Goal: Transaction & Acquisition: Purchase product/service

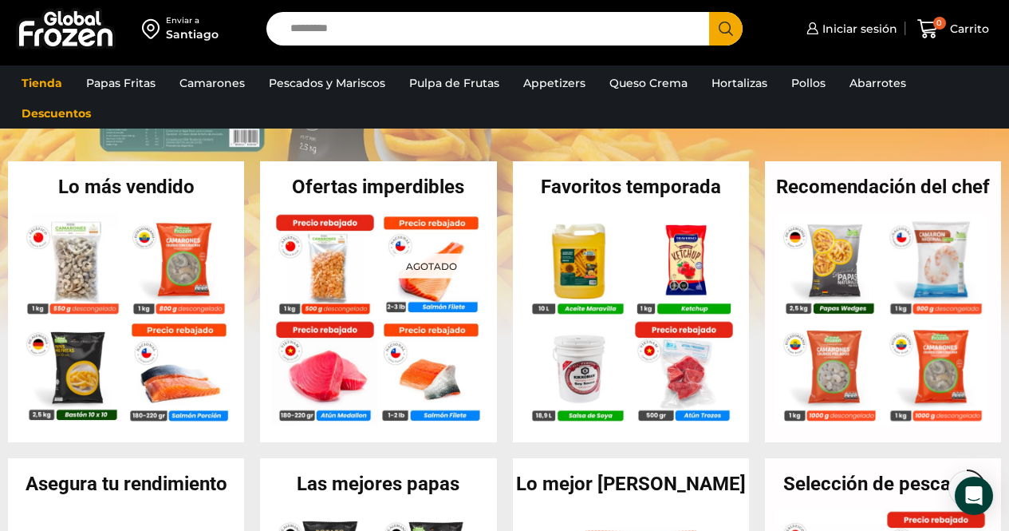
scroll to position [340, 0]
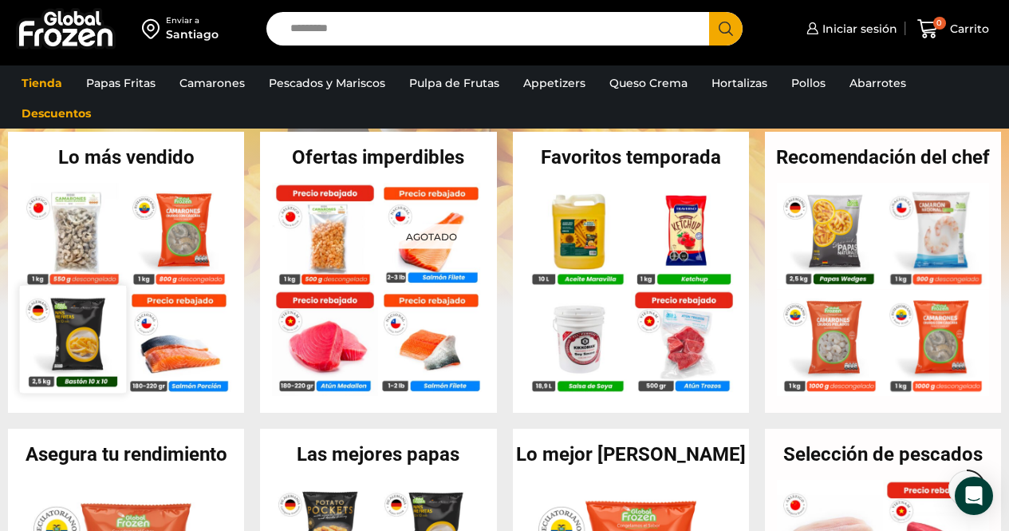
click at [79, 335] on img at bounding box center [73, 338] width 107 height 107
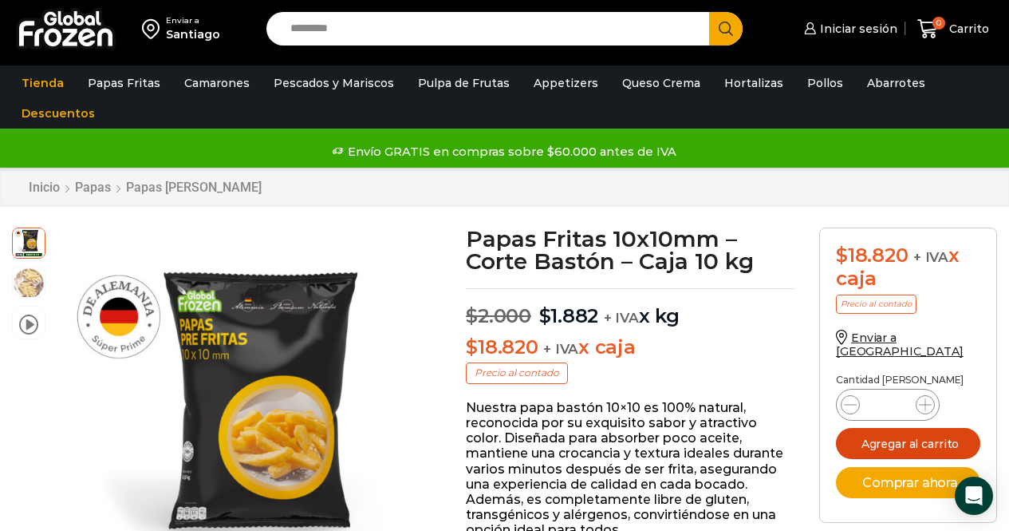
click at [895, 429] on button "Agregar al carrito" at bounding box center [908, 443] width 144 height 31
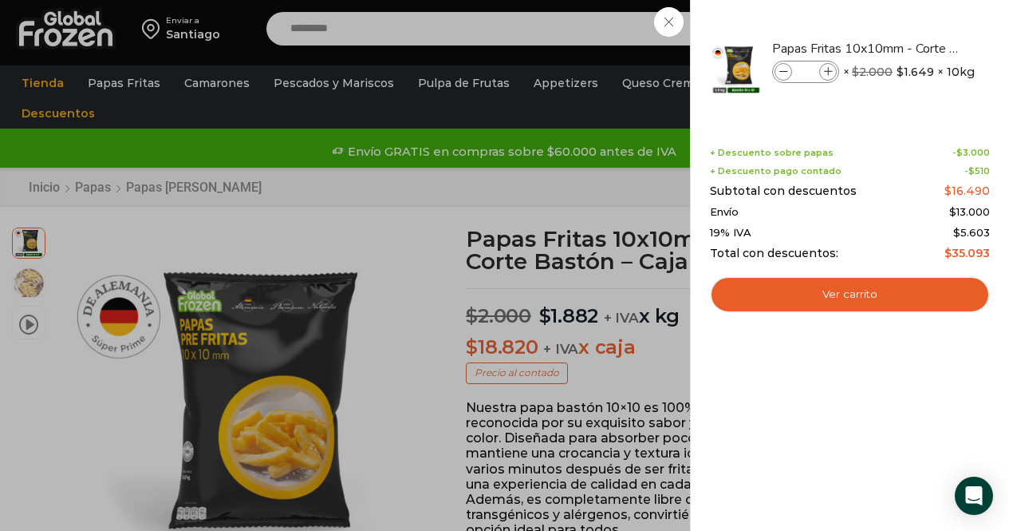
click at [914, 48] on div "1 Carrito 1 1 Shopping Cart *" at bounding box center [954, 29] width 80 height 38
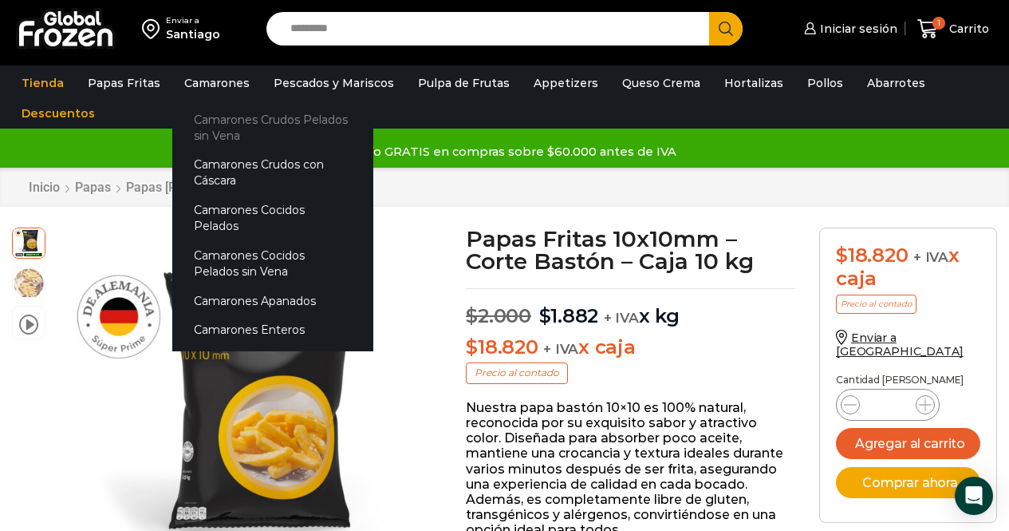
click at [219, 120] on link "Camarones Crudos Pelados sin Vena" at bounding box center [272, 127] width 201 height 45
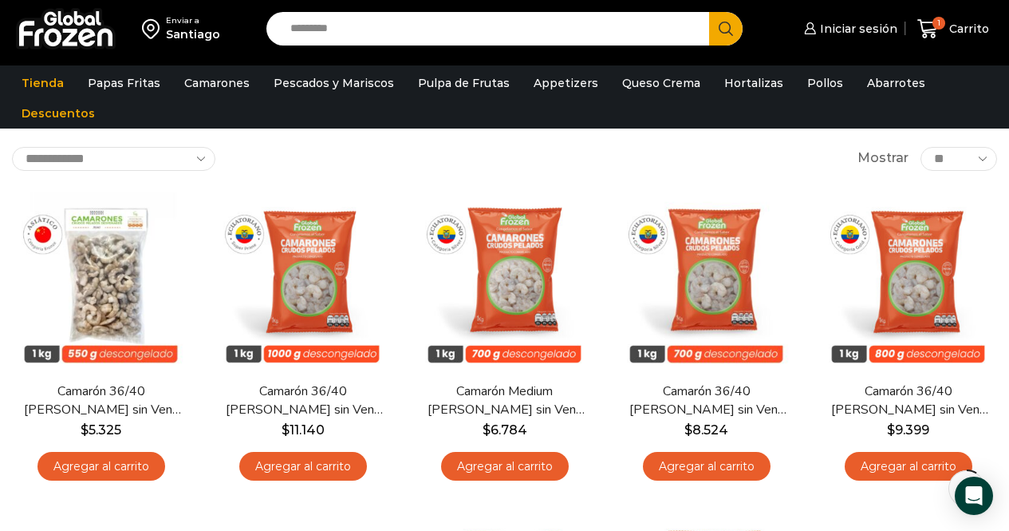
scroll to position [96, 0]
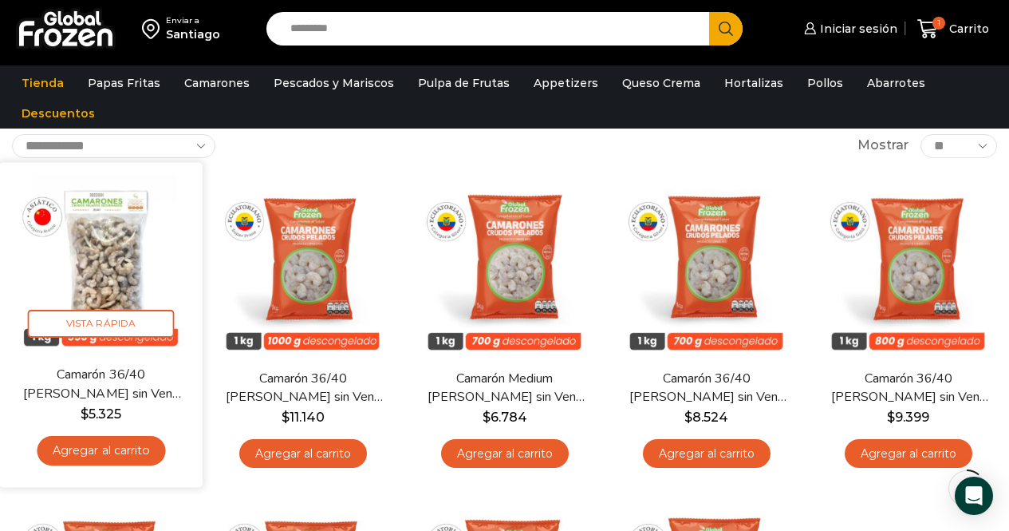
click at [123, 447] on link "Agregar al carrito" at bounding box center [101, 451] width 128 height 30
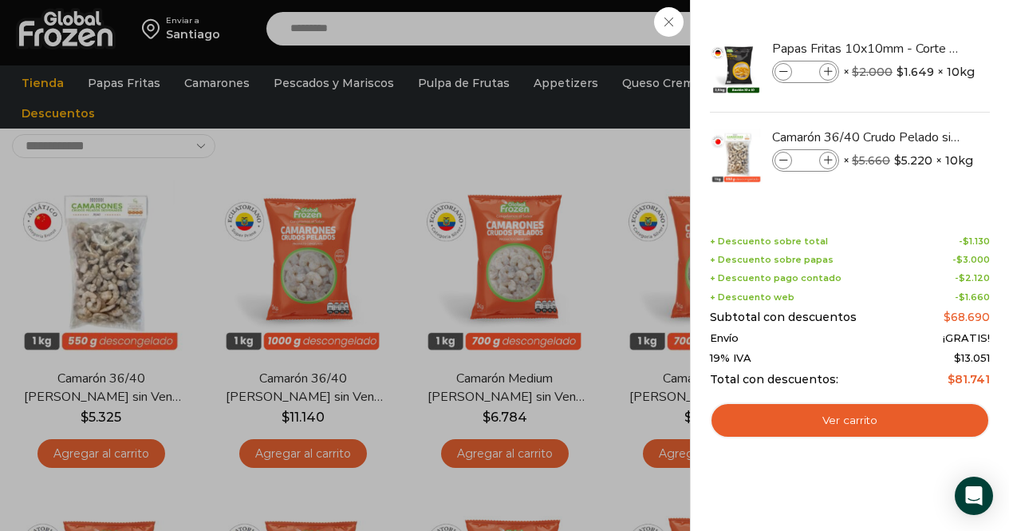
click at [914, 48] on div "2 Carrito 2 2 Shopping Cart *" at bounding box center [954, 29] width 80 height 38
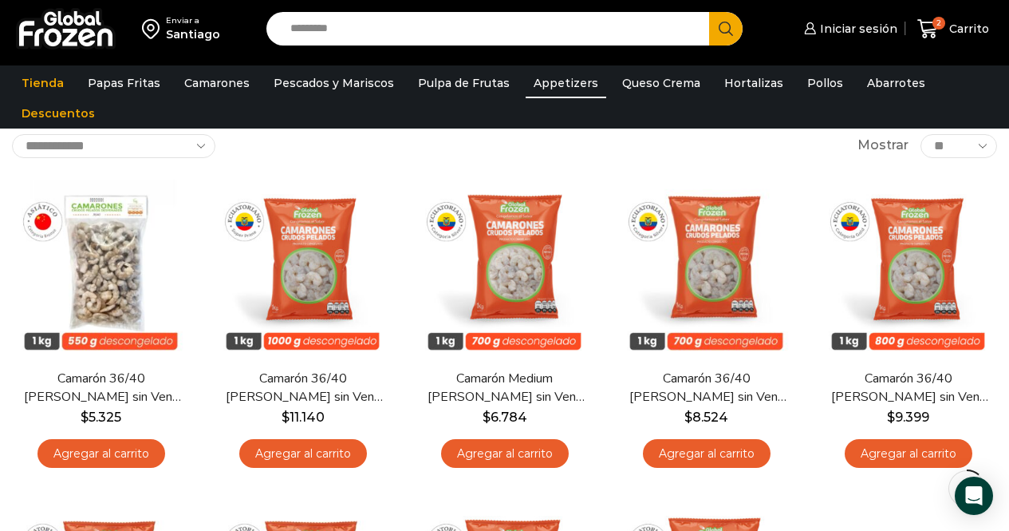
click at [541, 81] on link "Appetizers" at bounding box center [566, 83] width 81 height 30
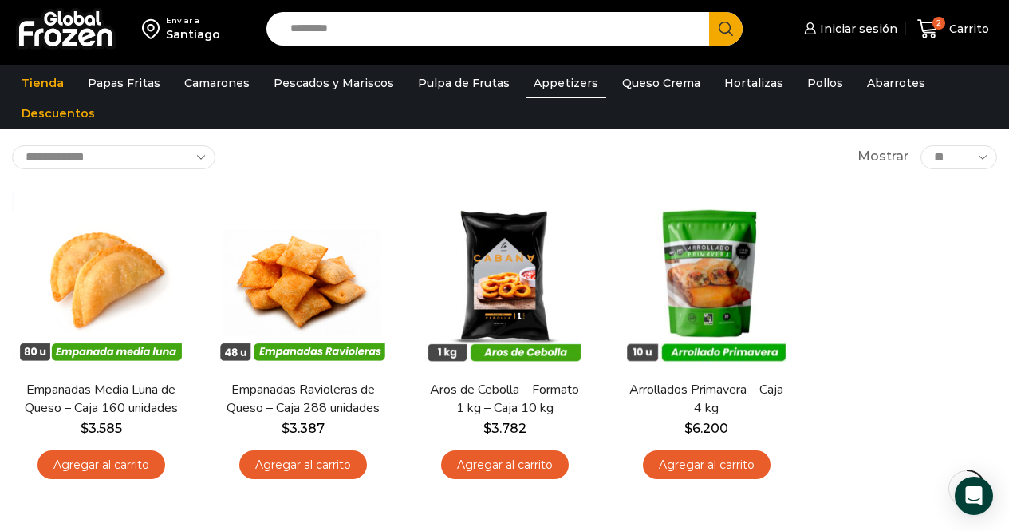
scroll to position [96, 0]
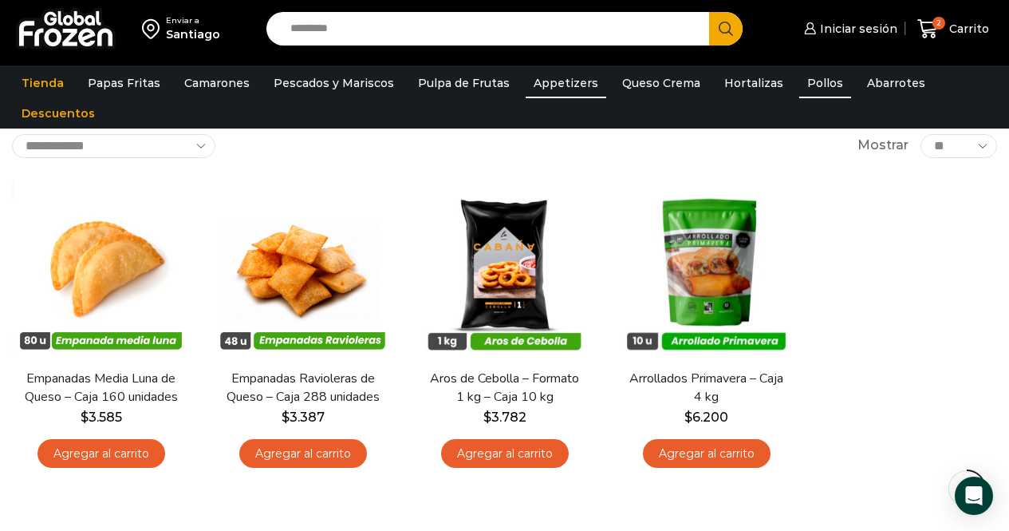
click at [803, 82] on link "Pollos" at bounding box center [826, 83] width 52 height 30
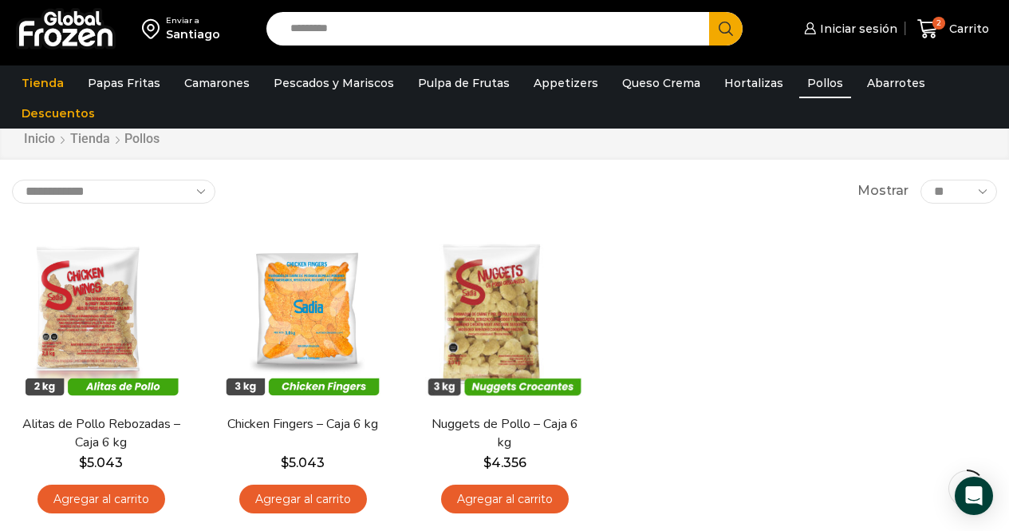
scroll to position [64, 0]
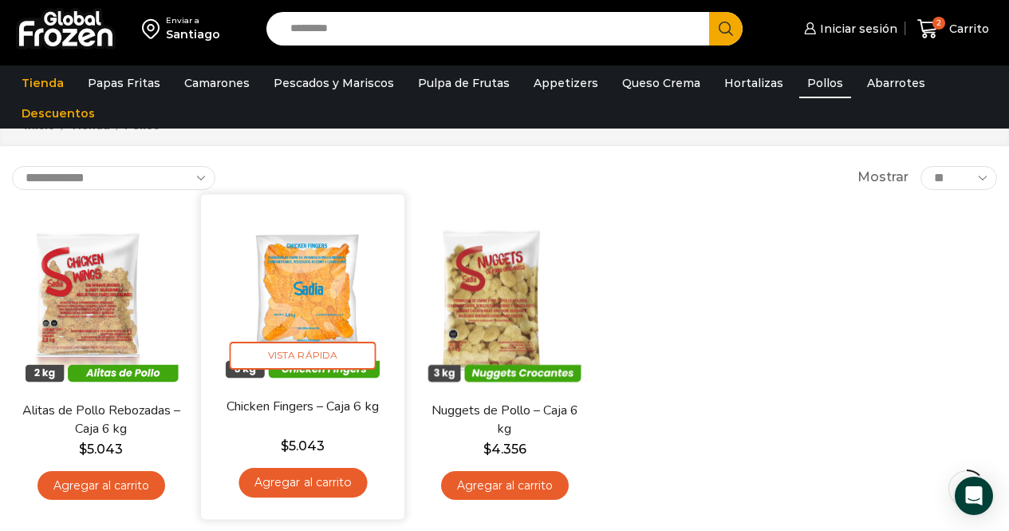
click at [328, 484] on link "Agregar al carrito" at bounding box center [303, 483] width 128 height 30
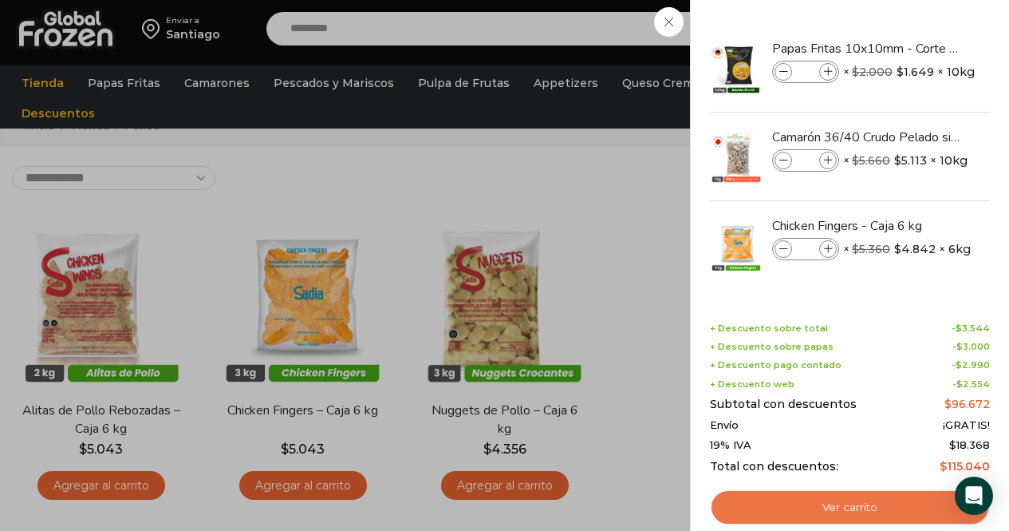
click at [855, 500] on link "Ver carrito" at bounding box center [850, 507] width 280 height 37
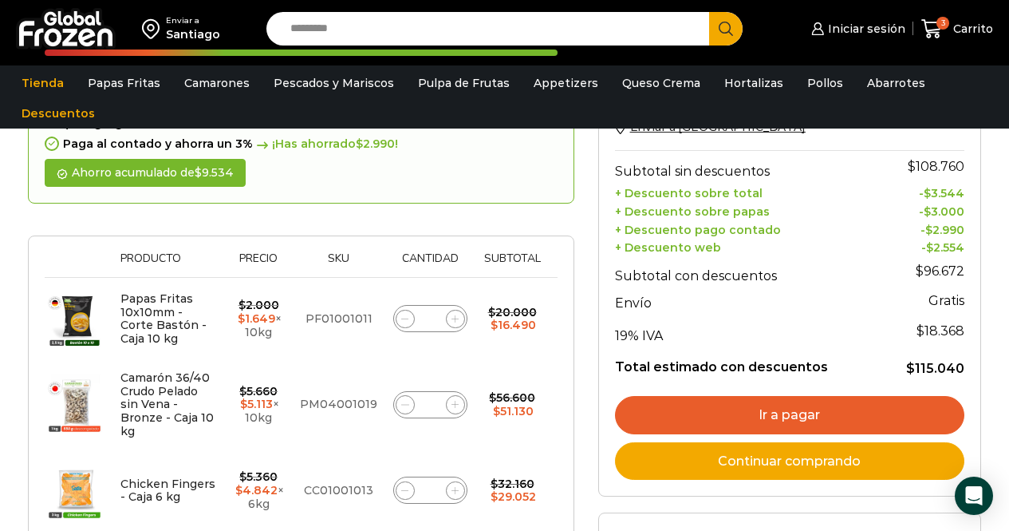
scroll to position [223, 0]
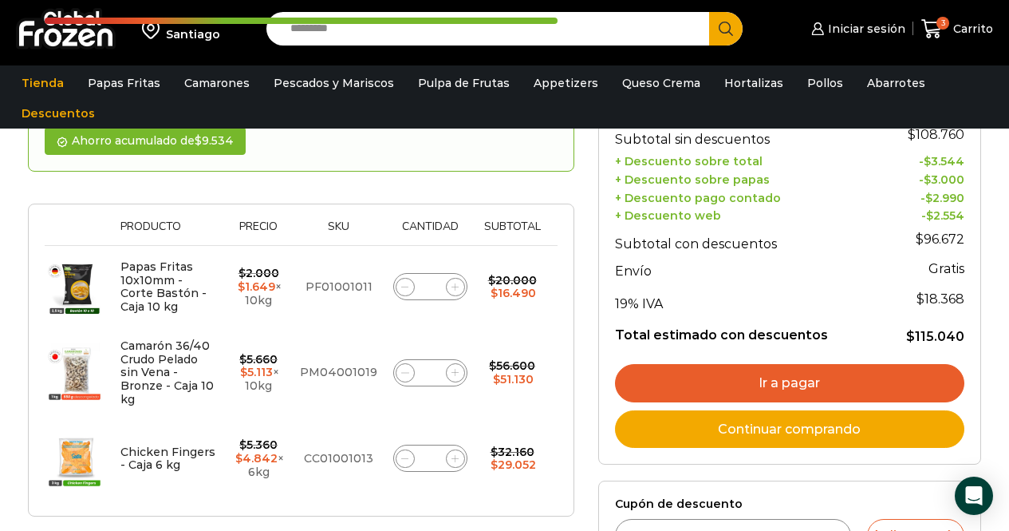
click at [796, 380] on link "Ir a pagar" at bounding box center [790, 383] width 350 height 38
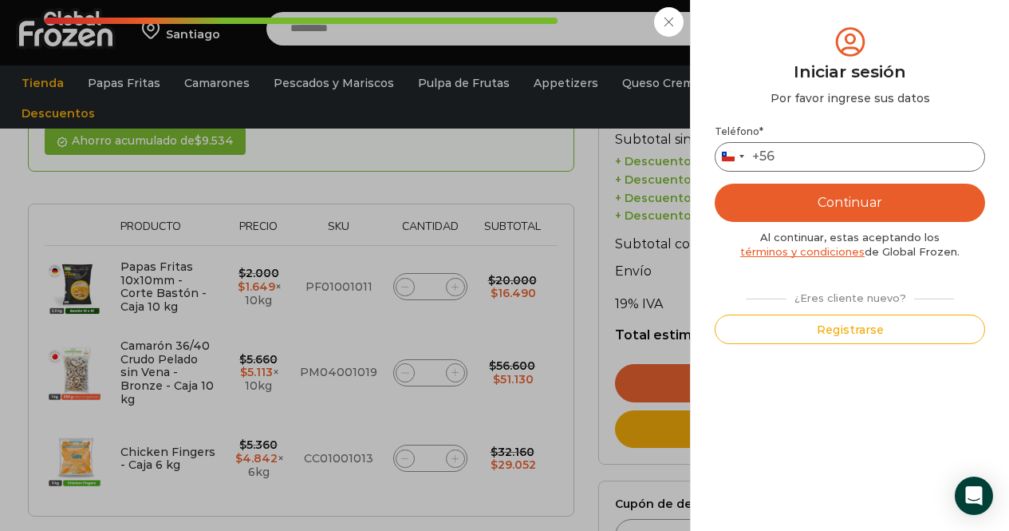
click at [841, 156] on input "Teléfono *" at bounding box center [850, 157] width 271 height 30
click at [864, 196] on button "Continuar" at bounding box center [850, 203] width 271 height 38
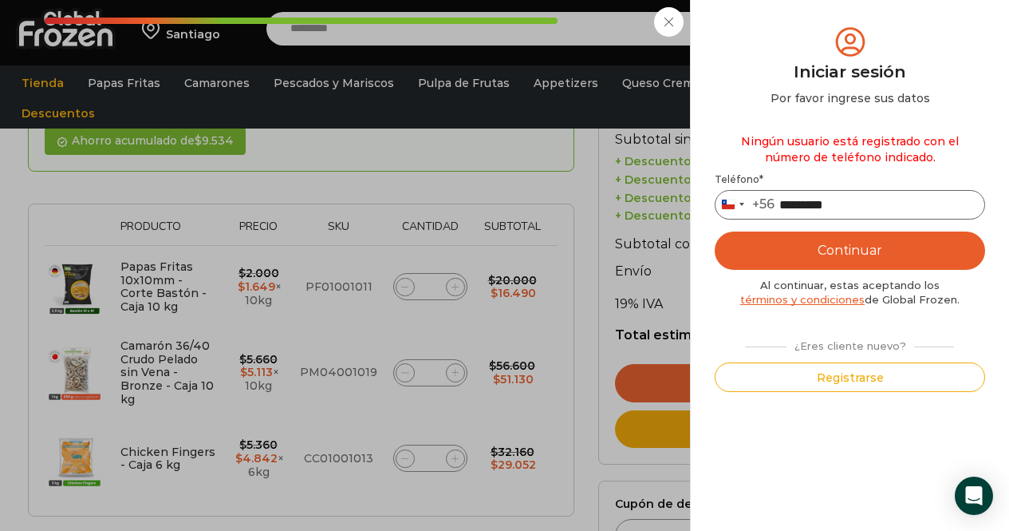
click at [864, 208] on input "*********" at bounding box center [850, 205] width 271 height 30
type input "*********"
click at [874, 252] on button "Continuar" at bounding box center [850, 250] width 271 height 38
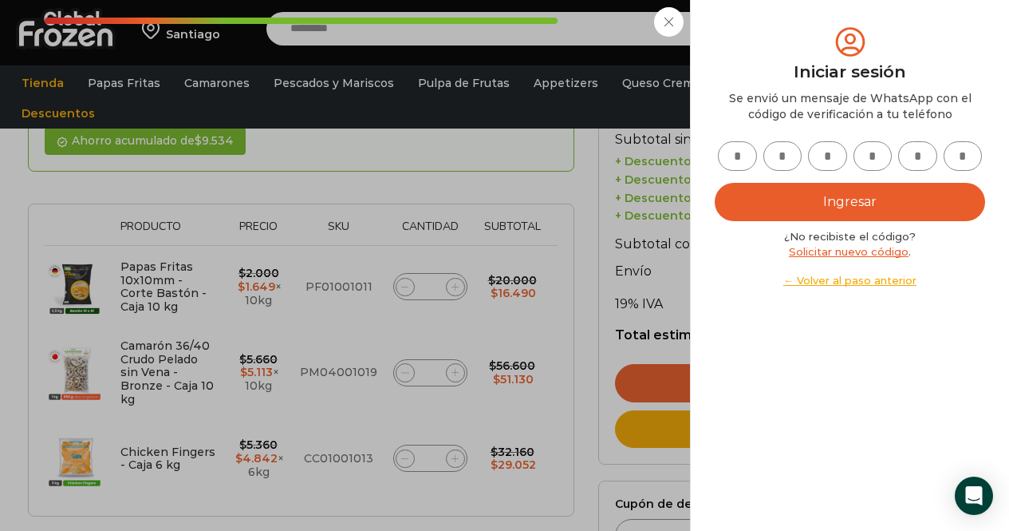
click at [753, 159] on input "text" at bounding box center [737, 156] width 39 height 30
type input "*"
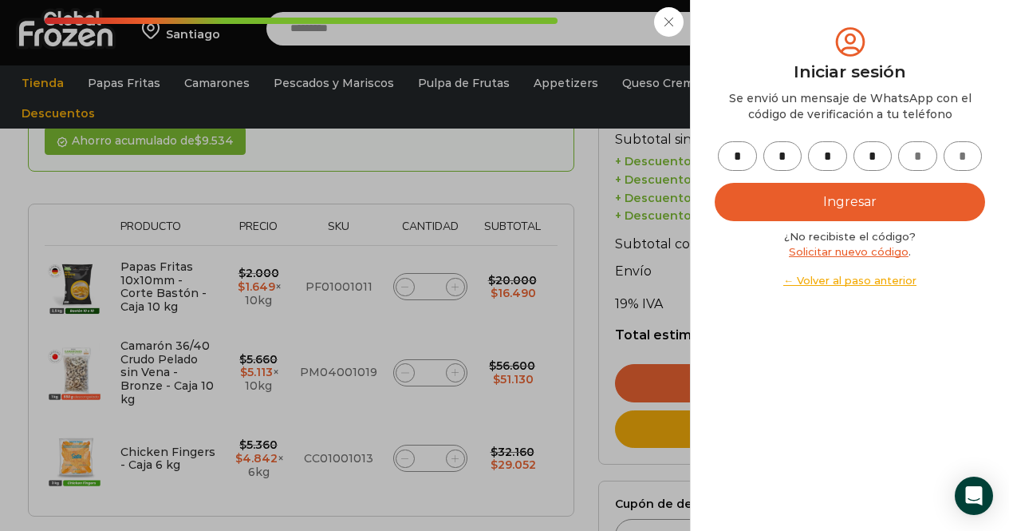
type input "*"
click at [848, 203] on button "Ingresar" at bounding box center [850, 202] width 271 height 38
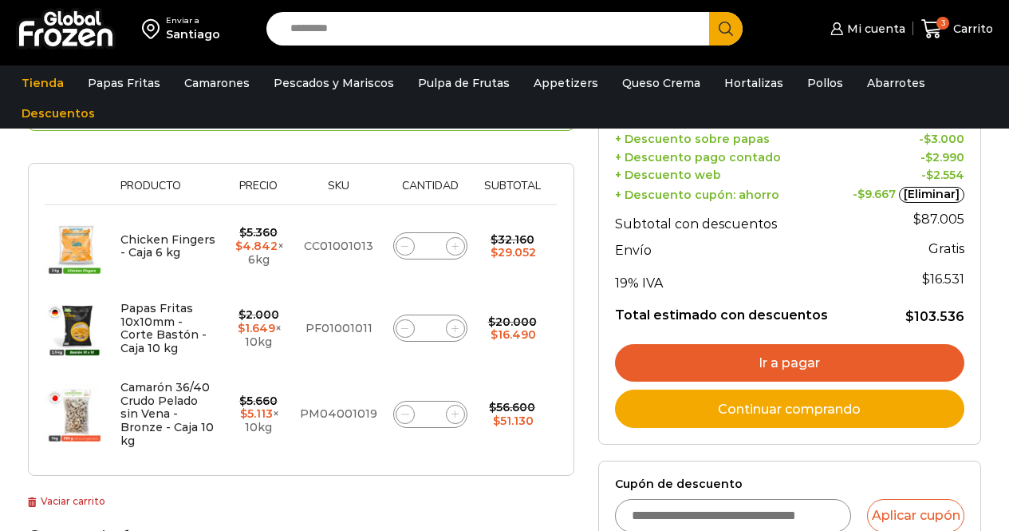
scroll to position [223, 0]
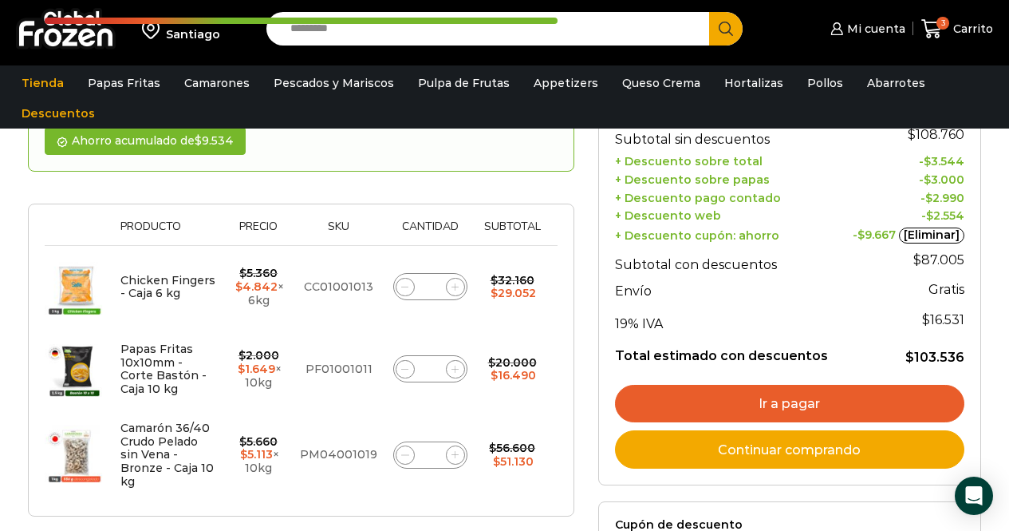
click at [454, 285] on icon at bounding box center [455, 286] width 7 height 7
type input "*"
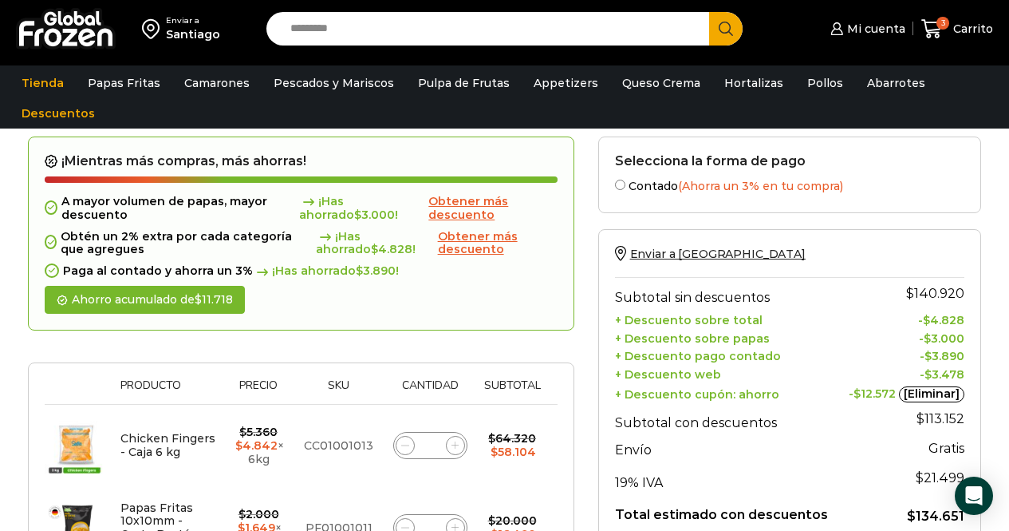
scroll to position [120, 0]
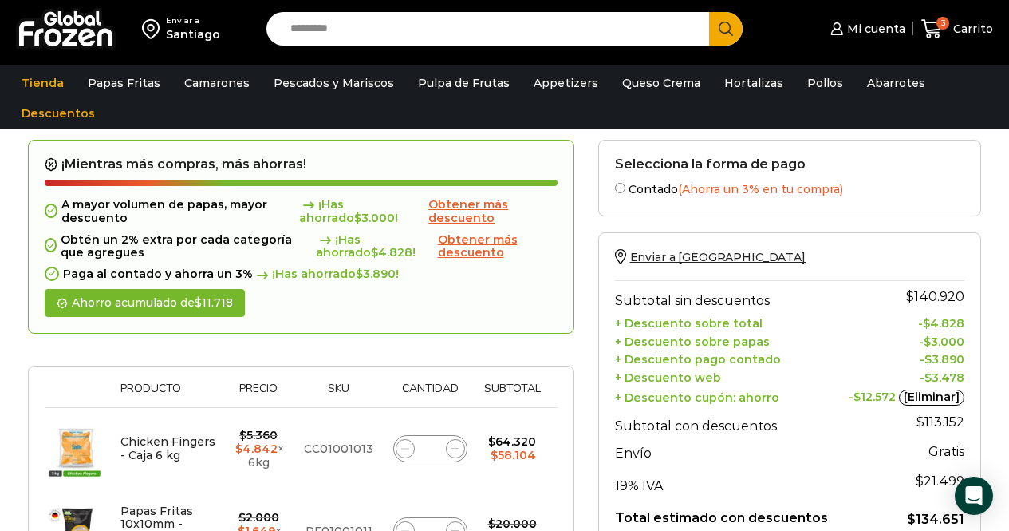
click at [401, 449] on icon at bounding box center [404, 447] width 7 height 7
type input "*"
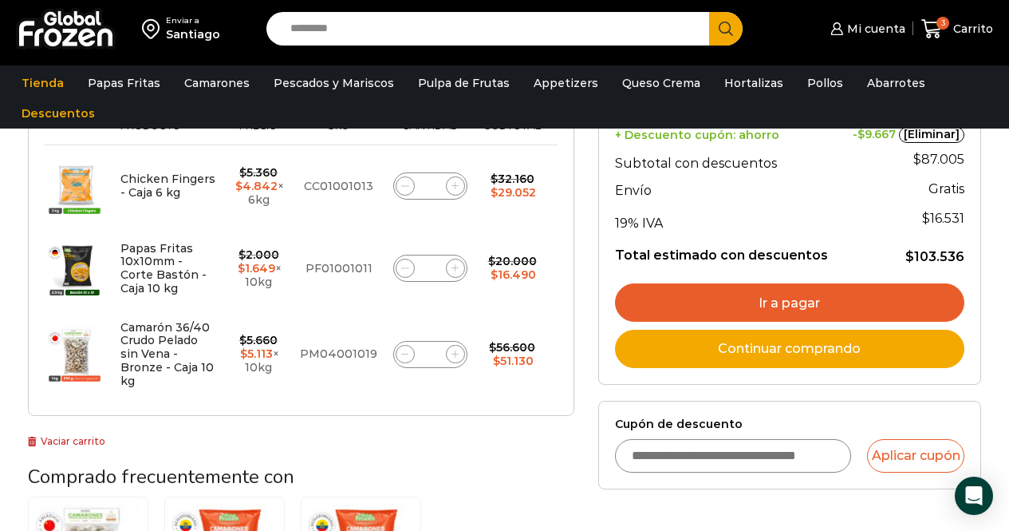
scroll to position [377, 0]
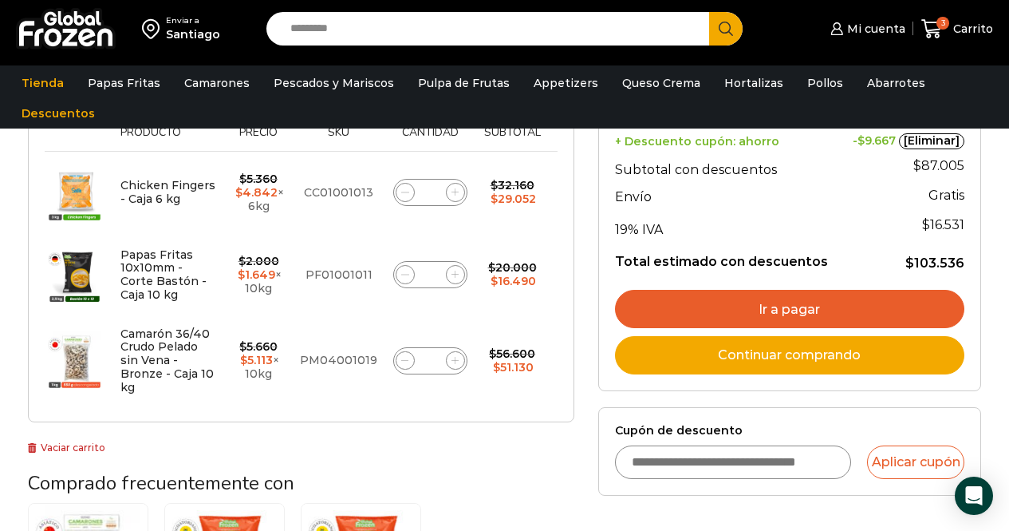
click at [792, 307] on link "Ir a pagar" at bounding box center [790, 309] width 350 height 38
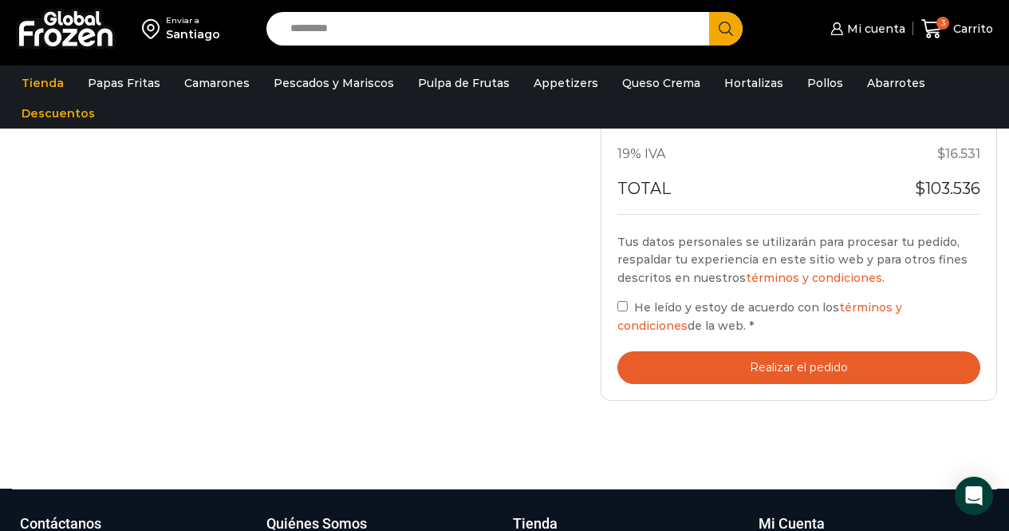
scroll to position [737, 0]
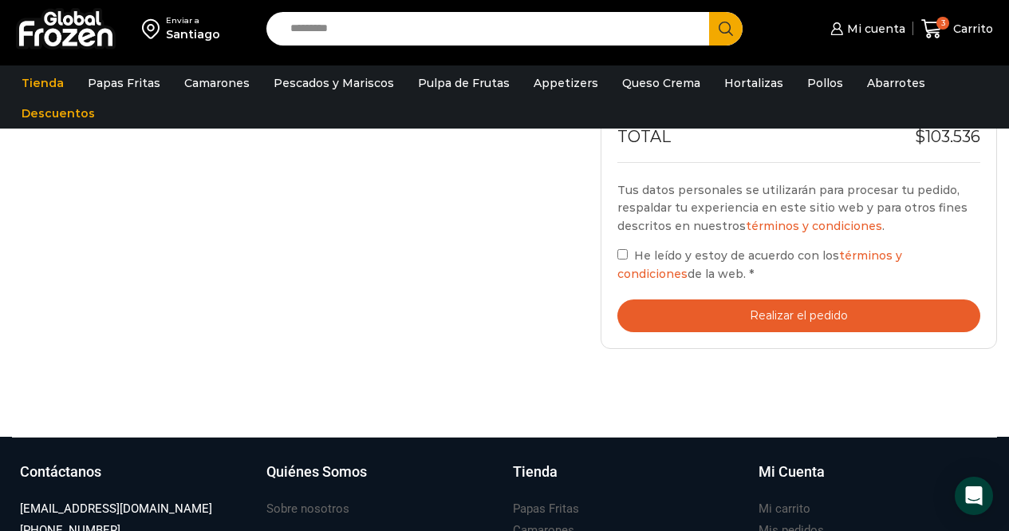
click at [837, 313] on button "Realizar el pedido" at bounding box center [799, 315] width 363 height 33
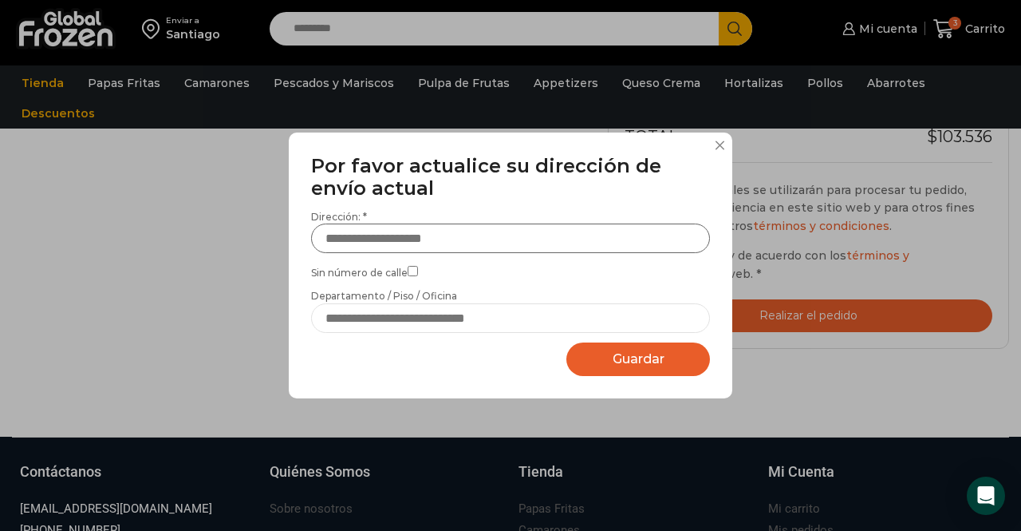
click at [480, 247] on input "Dirección: *" at bounding box center [510, 238] width 399 height 30
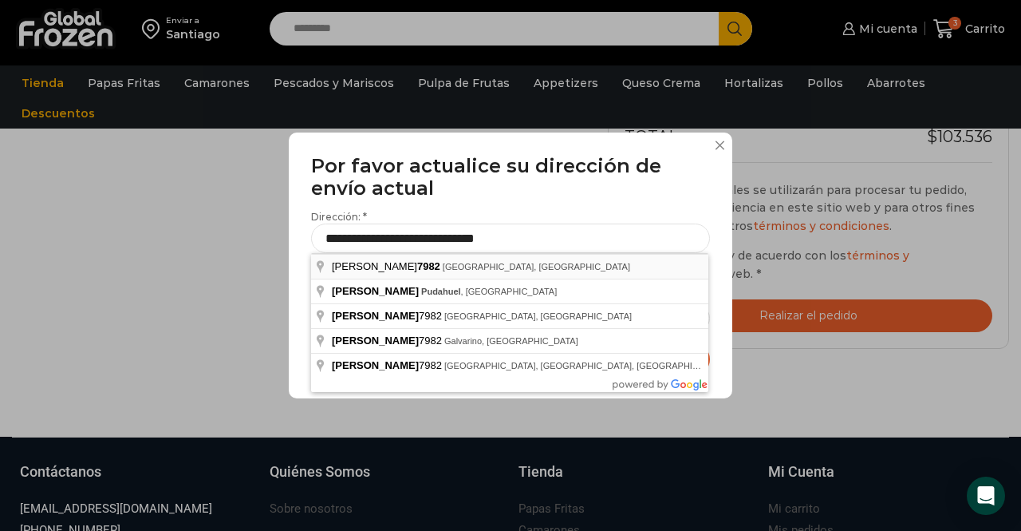
type input "**********"
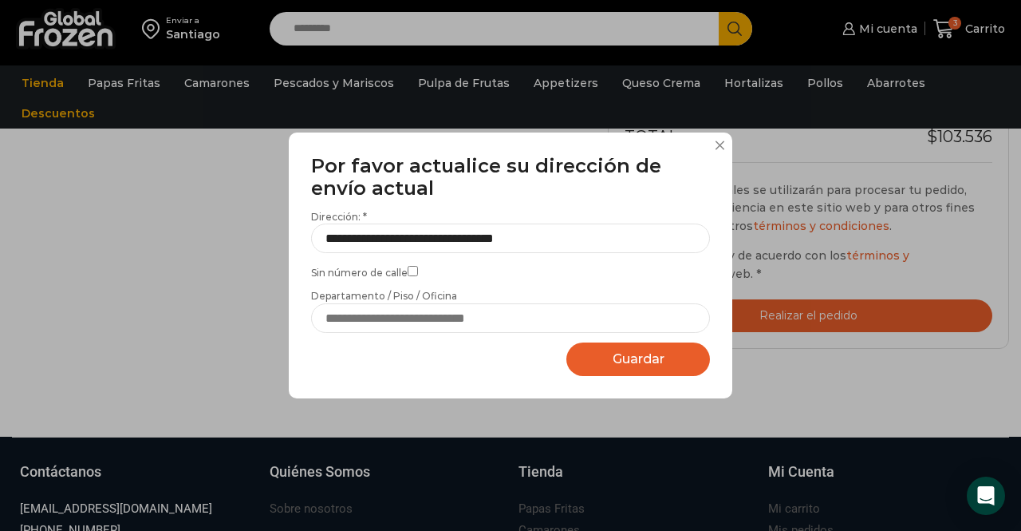
click at [630, 356] on span "Guardar" at bounding box center [639, 358] width 52 height 15
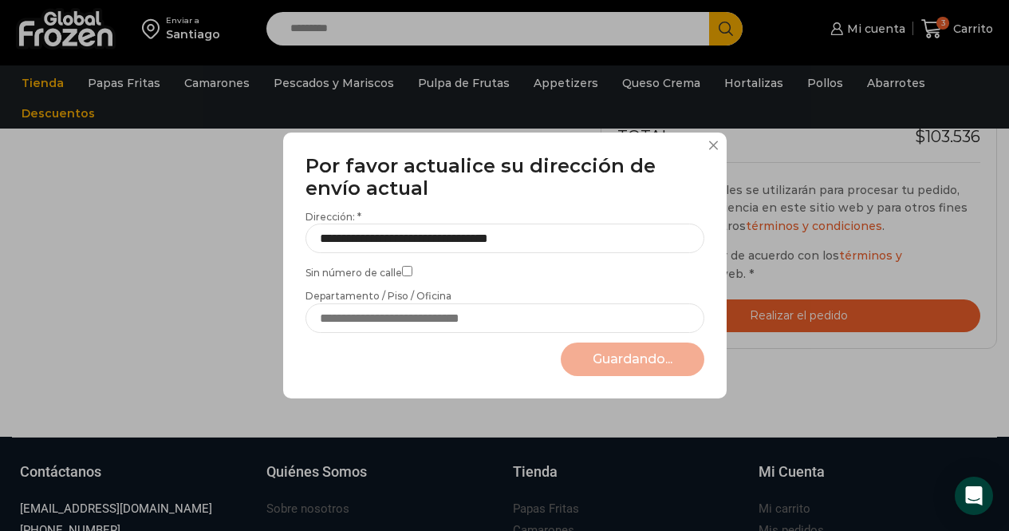
select select "*******"
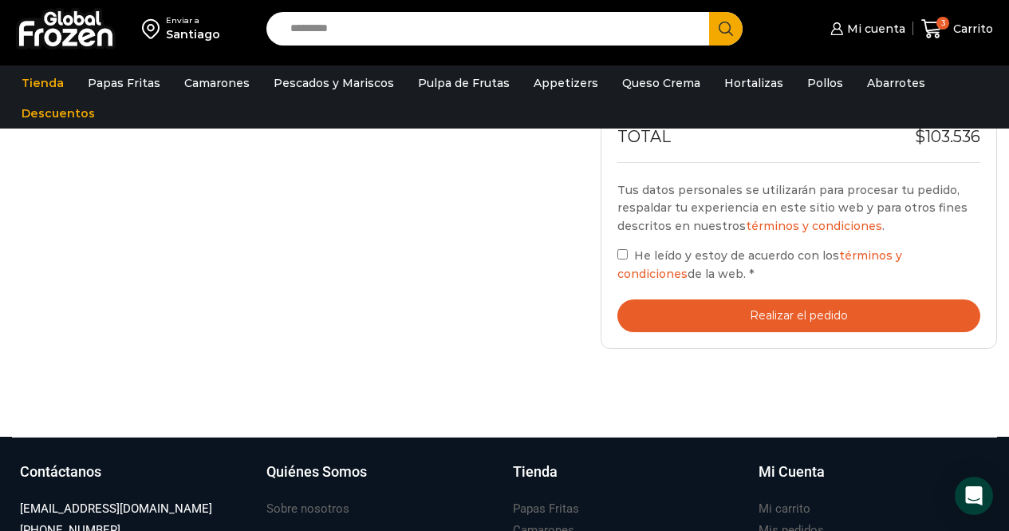
click at [800, 316] on button "Realizar el pedido" at bounding box center [799, 315] width 363 height 33
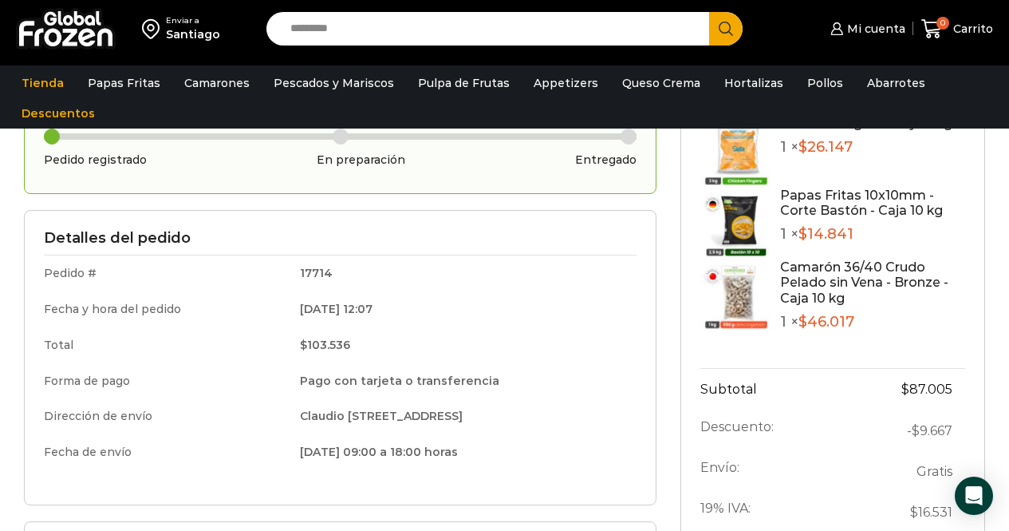
scroll to position [128, 0]
